Goal: Book appointment/travel/reservation

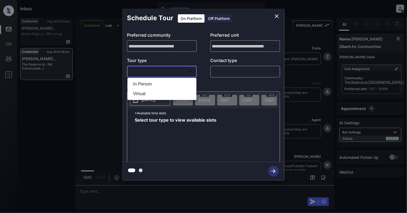
scroll to position [3734, 0]
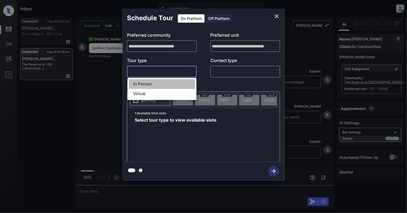
click at [171, 84] on li "In Person" at bounding box center [162, 84] width 66 height 10
type input "********"
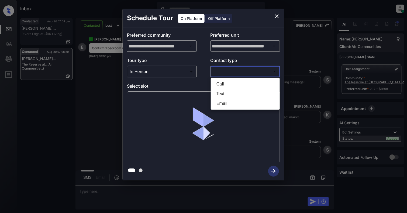
click at [249, 74] on body "Inbox Cynthia Montañez Online Set yourself offline Set yourself on break Profil…" at bounding box center [203, 106] width 407 height 213
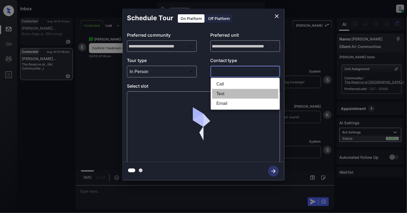
click at [230, 92] on li "Text" at bounding box center [245, 94] width 66 height 10
type input "****"
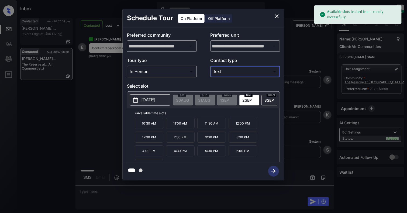
click at [155, 101] on p "2025-09-02" at bounding box center [149, 100] width 14 height 6
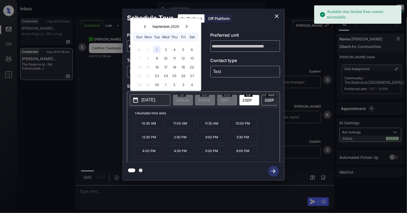
click at [174, 108] on div "2025-09-02 September , 2025 Sun Mon Tue Wed Thu Fri Sat 31 1 2 3 4 5 6 7 8 9 10…" at bounding box center [203, 100] width 153 height 17
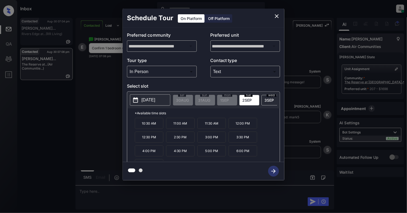
click at [219, 129] on p "11:30 AM" at bounding box center [211, 123] width 29 height 11
click at [271, 166] on icon "button" at bounding box center [273, 171] width 11 height 11
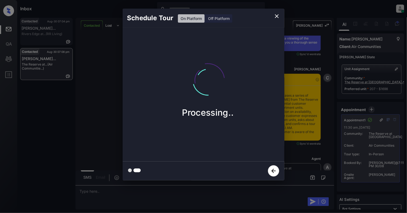
scroll to position [4054, 0]
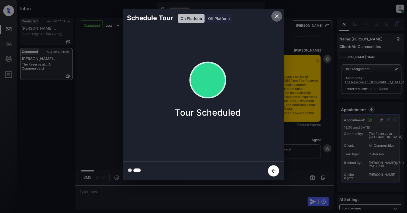
click at [276, 14] on icon "close" at bounding box center [277, 16] width 6 height 6
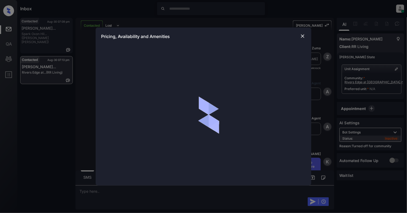
scroll to position [367, 0]
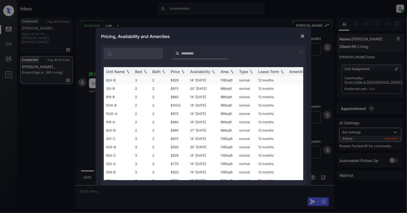
click at [142, 81] on td "3" at bounding box center [141, 80] width 17 height 8
click at [142, 80] on td "3" at bounding box center [141, 80] width 17 height 8
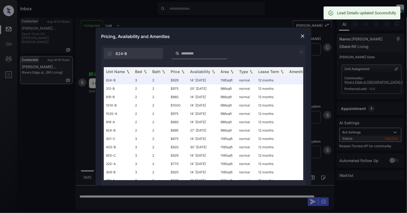
click at [303, 33] on img at bounding box center [302, 35] width 5 height 5
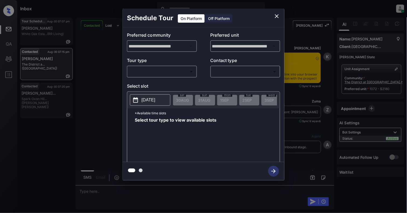
scroll to position [291, 0]
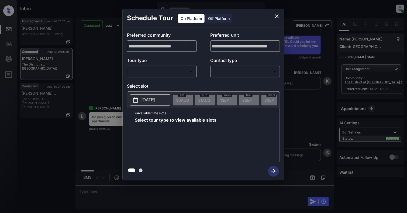
drag, startPoint x: 158, startPoint y: 66, endPoint x: 157, endPoint y: 70, distance: 3.7
click at [158, 66] on div "​ ​" at bounding box center [162, 72] width 70 height 12
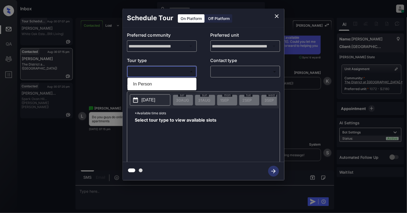
click at [157, 70] on body "Inbox Cynthia Montañez Online Set yourself offline Set yourself on break Profil…" at bounding box center [203, 106] width 407 height 213
click at [276, 18] on div at bounding box center [203, 106] width 407 height 213
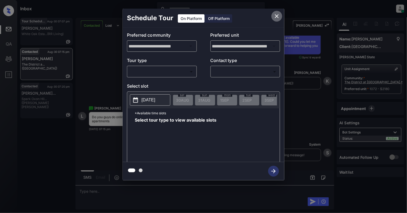
click at [277, 15] on icon "close" at bounding box center [277, 16] width 6 height 6
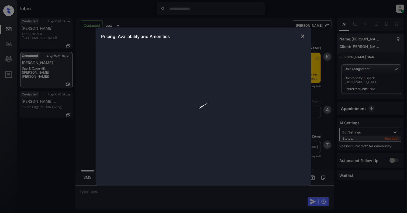
scroll to position [535, 0]
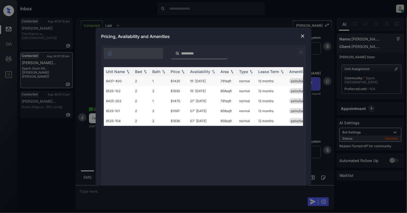
click at [143, 81] on td "2" at bounding box center [141, 81] width 17 height 10
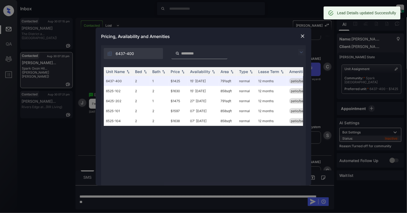
scroll to position [570, 0]
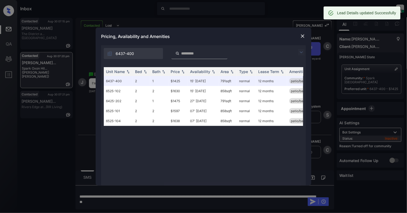
click at [304, 35] on img at bounding box center [302, 35] width 5 height 5
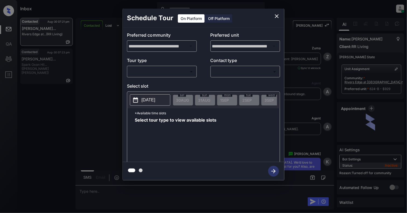
scroll to position [885, 0]
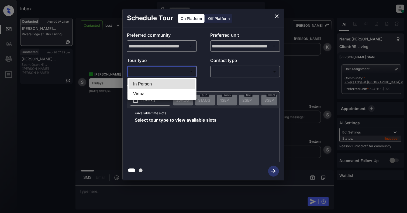
click at [153, 67] on body "Inbox [PERSON_NAME] Online Set yourself offline Set yourself on break Profile S…" at bounding box center [203, 106] width 407 height 213
drag, startPoint x: 149, startPoint y: 83, endPoint x: 187, endPoint y: 83, distance: 37.5
click at [149, 84] on li "In Person" at bounding box center [162, 84] width 66 height 10
type input "********"
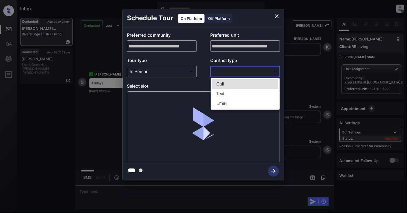
click at [248, 70] on body "Inbox [PERSON_NAME] Online Set yourself offline Set yourself on break Profile S…" at bounding box center [203, 106] width 407 height 213
click at [240, 96] on li "Text" at bounding box center [245, 94] width 66 height 10
type input "****"
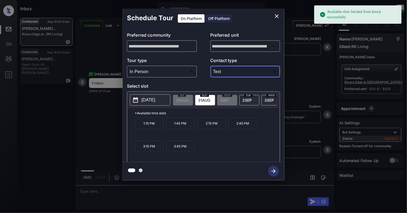
click at [150, 101] on p "[DATE]" at bounding box center [149, 100] width 14 height 6
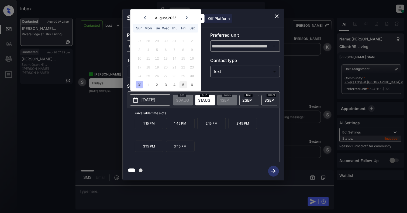
click at [184, 83] on div "5" at bounding box center [183, 84] width 7 height 7
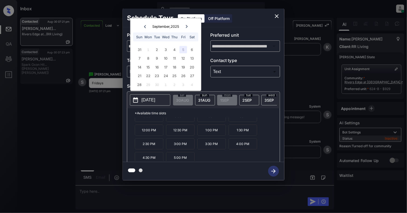
scroll to position [10, 0]
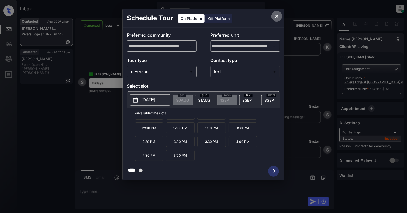
click at [276, 16] on icon "close" at bounding box center [277, 16] width 4 height 4
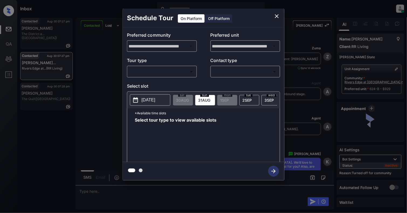
scroll to position [843, 0]
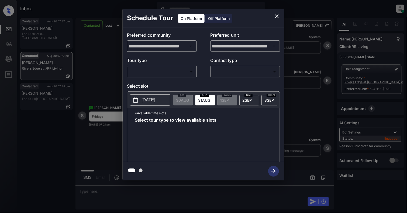
click at [179, 72] on body "Inbox Cynthia Montañez Online Set yourself offline Set yourself on break Profil…" at bounding box center [203, 106] width 407 height 213
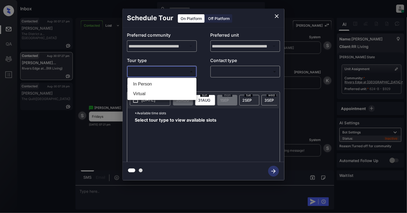
click at [167, 86] on li "In Person" at bounding box center [162, 84] width 66 height 10
type input "********"
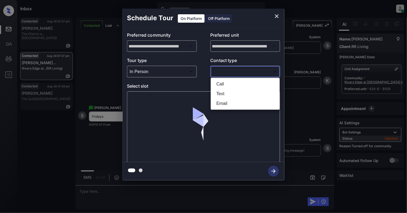
click at [244, 72] on body "Inbox Cynthia Montañez Online Set yourself offline Set yourself on break Profil…" at bounding box center [203, 106] width 407 height 213
click at [231, 89] on li "Text" at bounding box center [245, 94] width 66 height 10
type input "****"
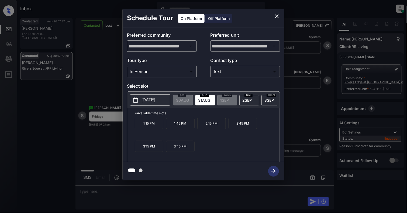
click at [160, 96] on button "[DATE]" at bounding box center [150, 99] width 40 height 11
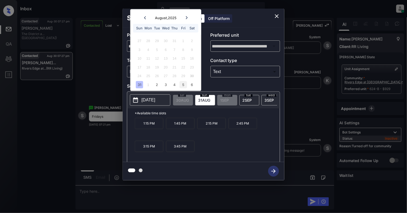
click at [183, 85] on div "5" at bounding box center [183, 84] width 7 height 7
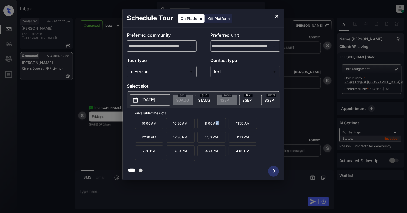
click at [217, 129] on p "11:00 AM" at bounding box center [211, 123] width 29 height 11
click at [276, 173] on icon "button" at bounding box center [273, 171] width 11 height 11
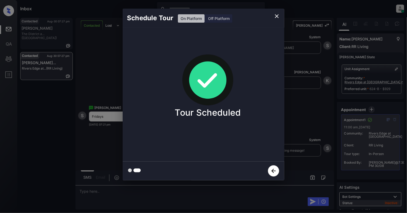
click at [279, 15] on icon "close" at bounding box center [277, 16] width 6 height 6
